Goal: Navigation & Orientation: Go to known website

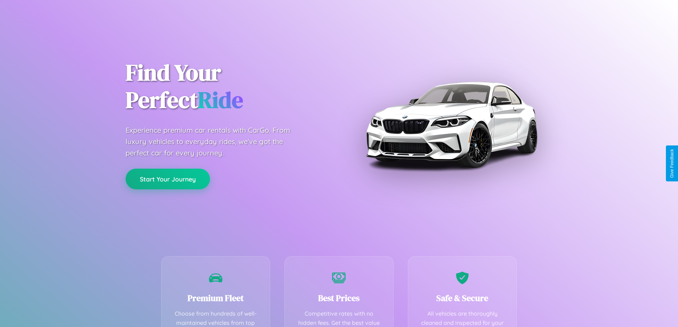
click at [168, 180] on button "Start Your Journey" at bounding box center [168, 179] width 84 height 21
click at [168, 179] on button "Start Your Journey" at bounding box center [168, 179] width 84 height 21
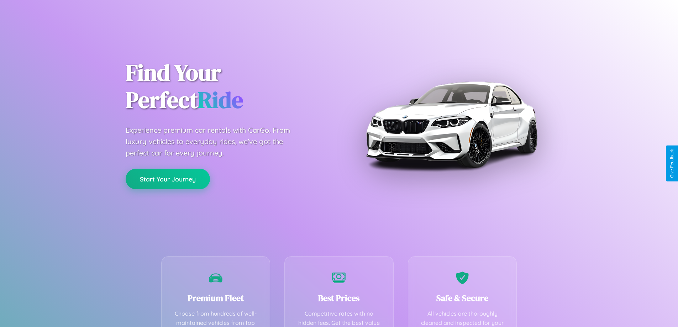
click at [168, 179] on button "Start Your Journey" at bounding box center [168, 179] width 84 height 21
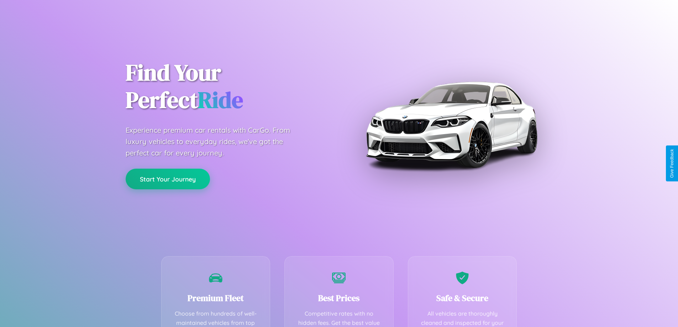
click at [168, 179] on button "Start Your Journey" at bounding box center [168, 179] width 84 height 21
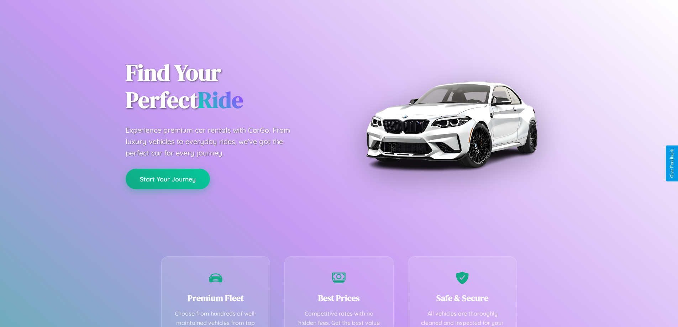
click at [168, 179] on button "Start Your Journey" at bounding box center [168, 179] width 84 height 21
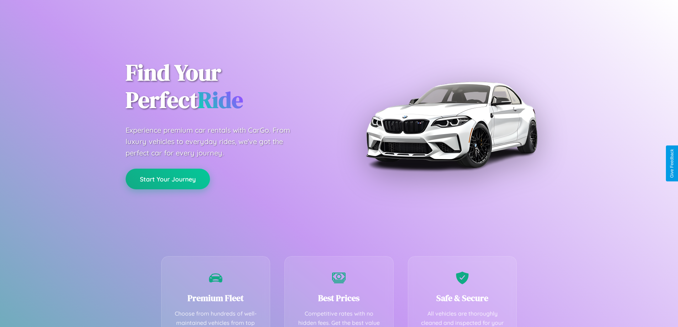
click at [168, 179] on button "Start Your Journey" at bounding box center [168, 179] width 84 height 21
